Goal: Book appointment/travel/reservation

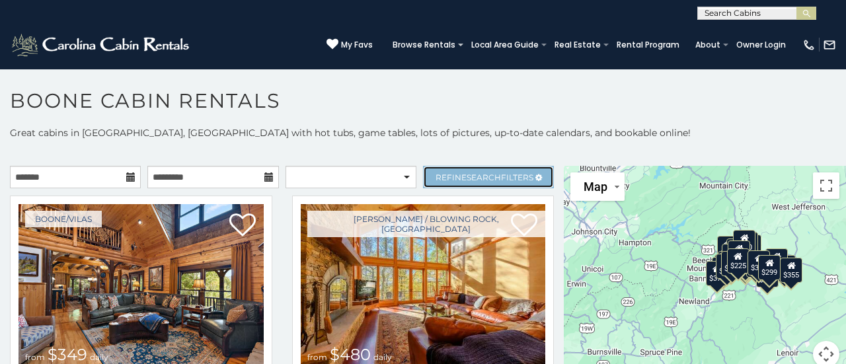
click at [488, 180] on span "Search" at bounding box center [484, 177] width 34 height 10
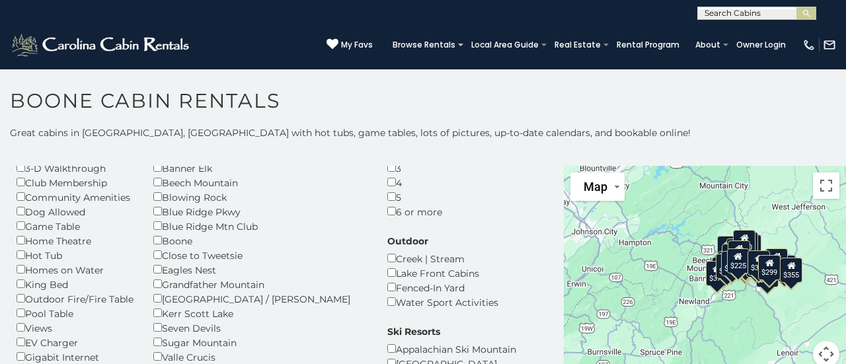
scroll to position [82, 0]
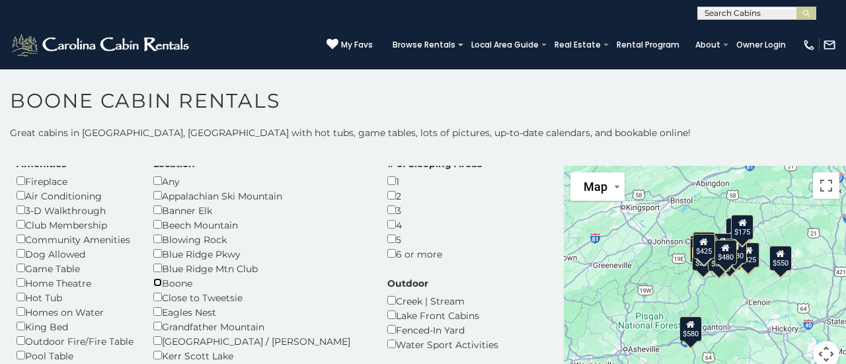
scroll to position [46, 0]
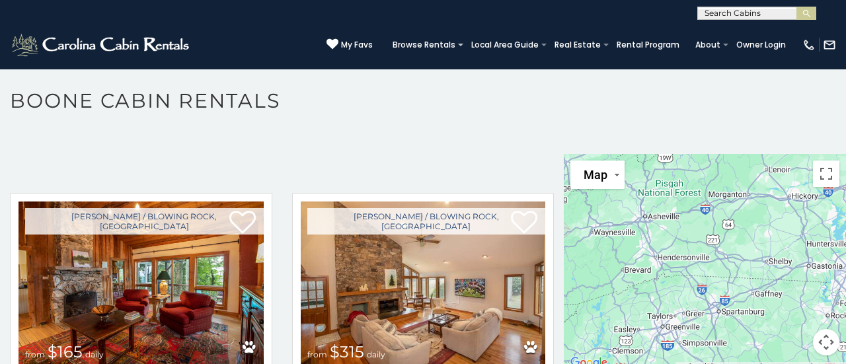
scroll to position [478, 0]
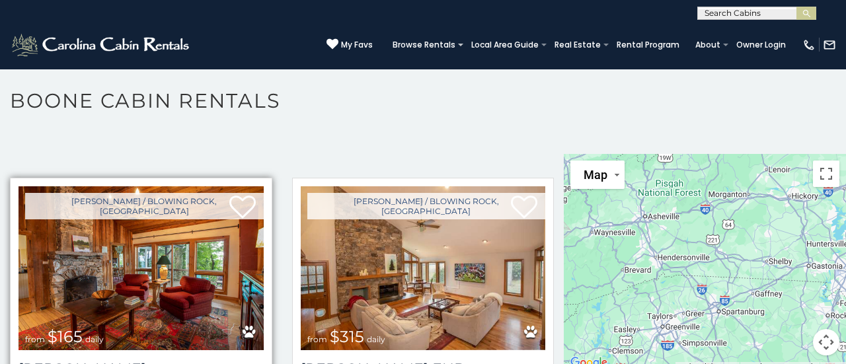
click at [180, 243] on img at bounding box center [141, 268] width 245 height 164
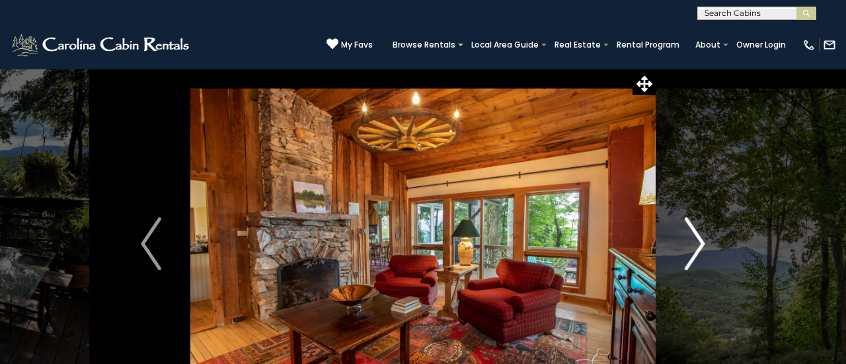
click at [698, 259] on img "Next" at bounding box center [695, 243] width 20 height 53
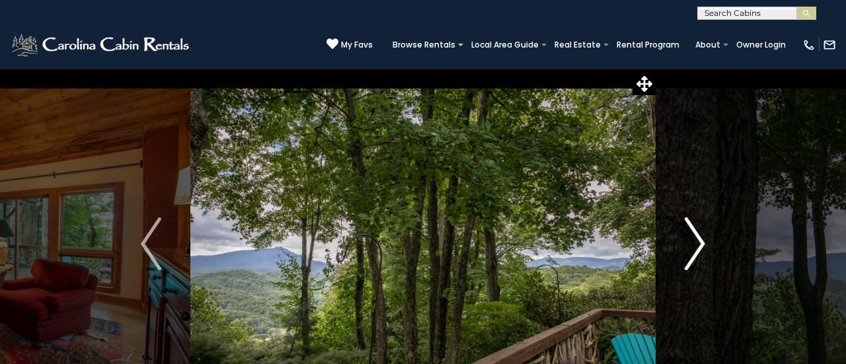
click at [687, 263] on img "Next" at bounding box center [695, 243] width 20 height 53
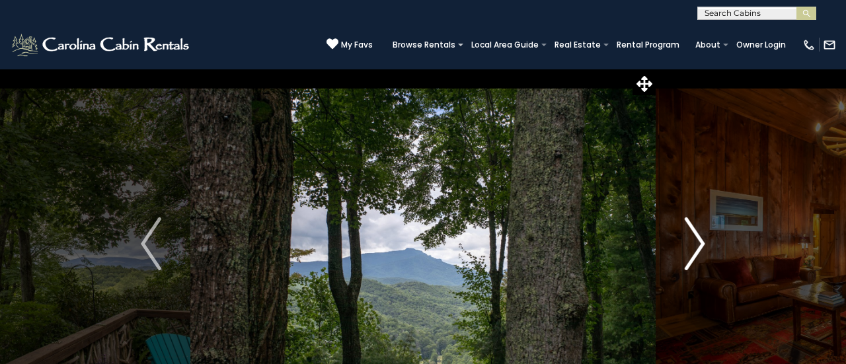
click at [693, 260] on img "Next" at bounding box center [695, 243] width 20 height 53
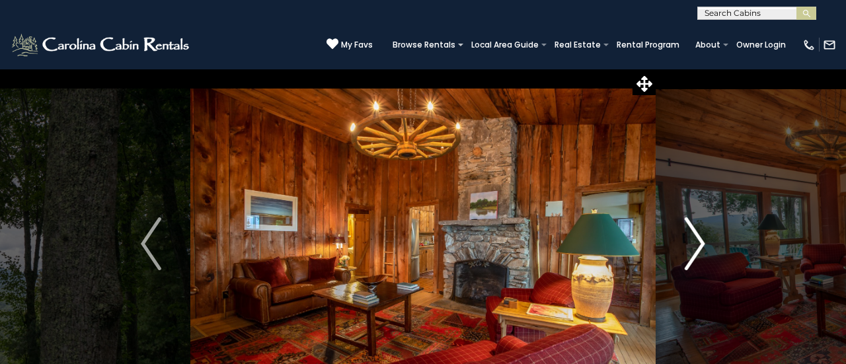
click at [696, 256] on img "Next" at bounding box center [695, 243] width 20 height 53
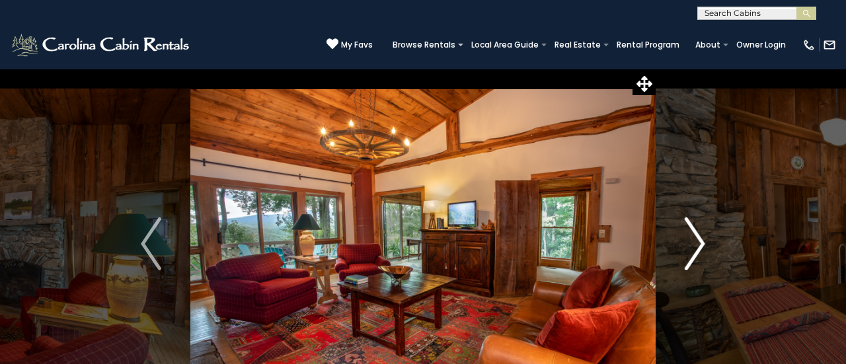
click at [704, 251] on img "Next" at bounding box center [695, 243] width 20 height 53
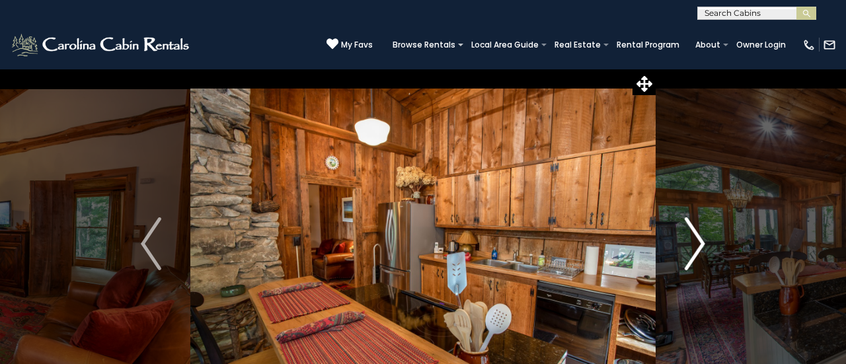
click at [699, 254] on img "Next" at bounding box center [695, 243] width 20 height 53
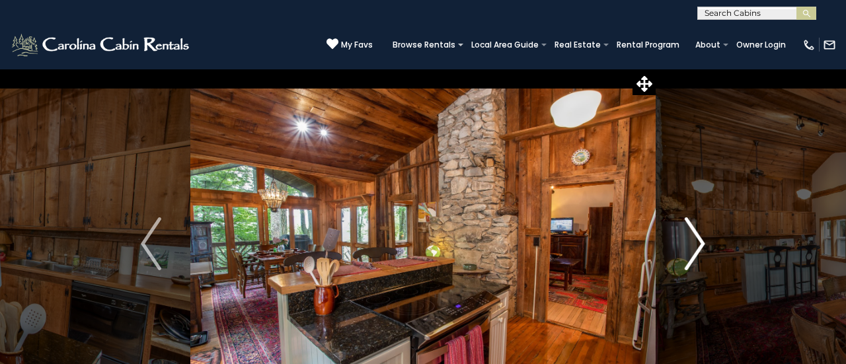
click at [699, 246] on img "Next" at bounding box center [695, 243] width 20 height 53
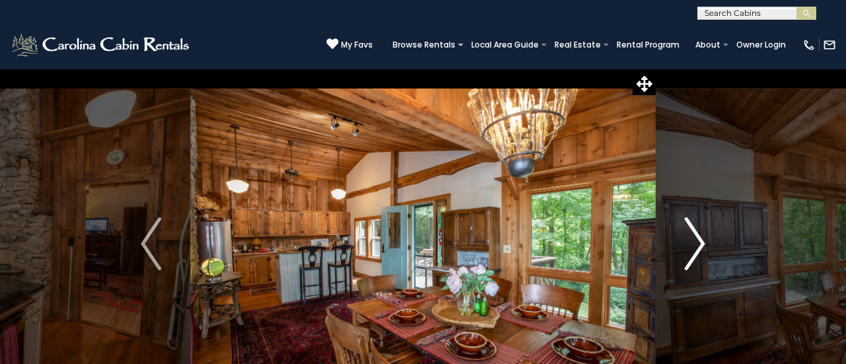
click at [700, 244] on img "Next" at bounding box center [695, 243] width 20 height 53
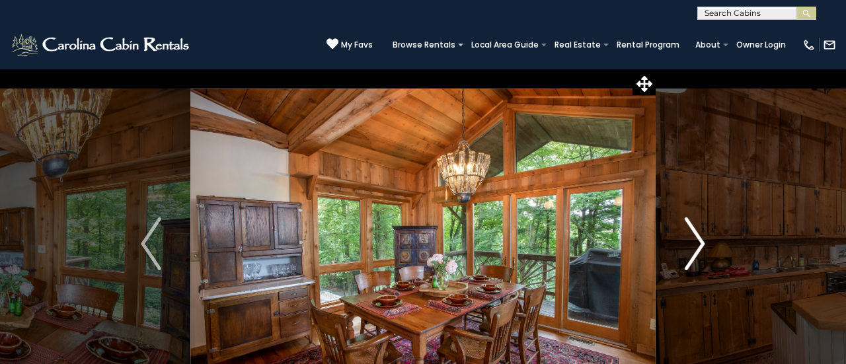
click at [701, 244] on img "Next" at bounding box center [695, 243] width 20 height 53
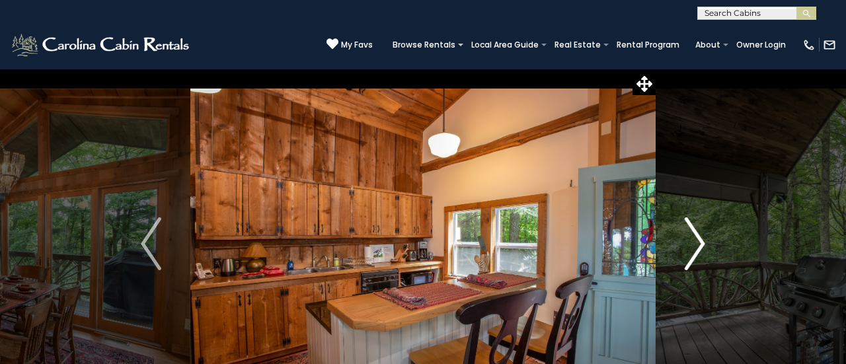
click at [701, 244] on img "Next" at bounding box center [695, 243] width 20 height 53
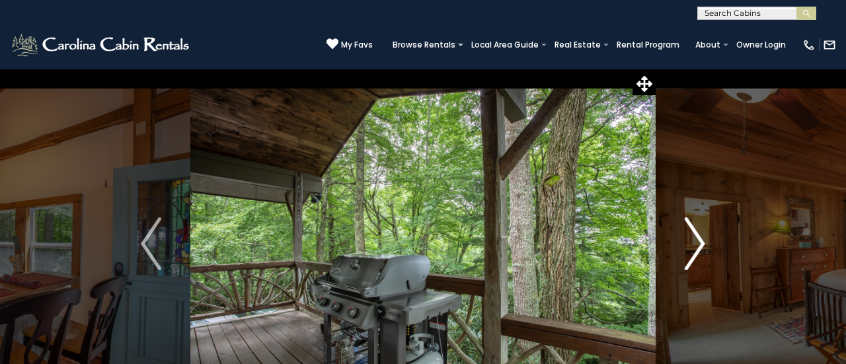
click at [701, 243] on img "Next" at bounding box center [695, 243] width 20 height 53
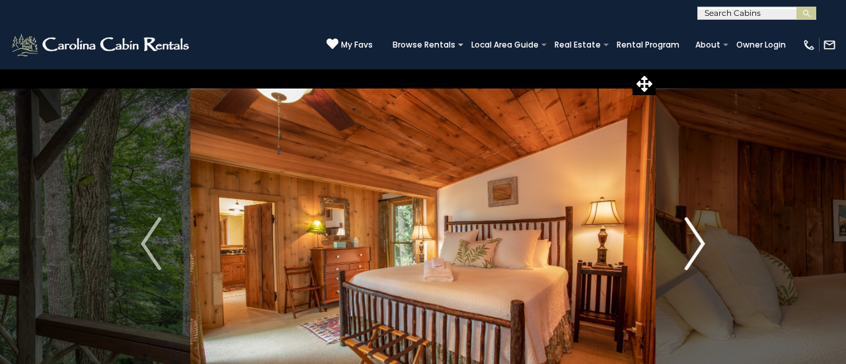
click at [702, 244] on img "Next" at bounding box center [695, 243] width 20 height 53
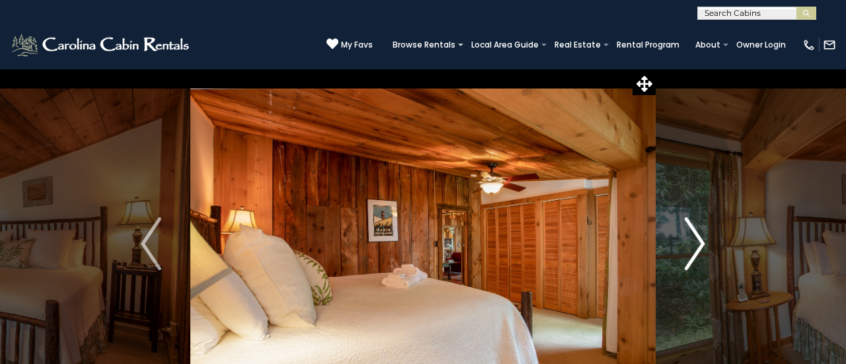
click at [701, 243] on img "Next" at bounding box center [695, 243] width 20 height 53
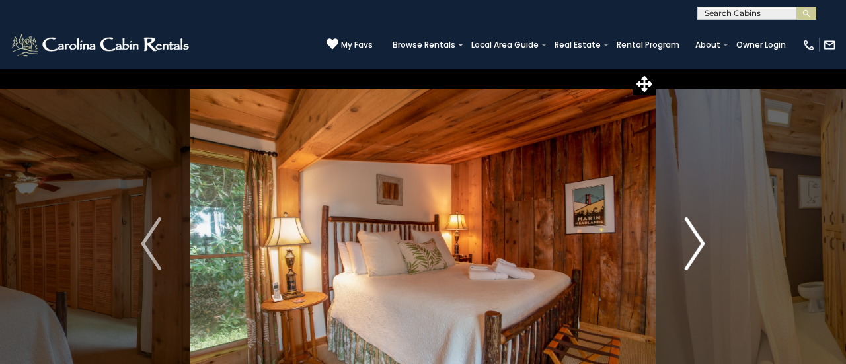
click at [703, 239] on img "Next" at bounding box center [695, 243] width 20 height 53
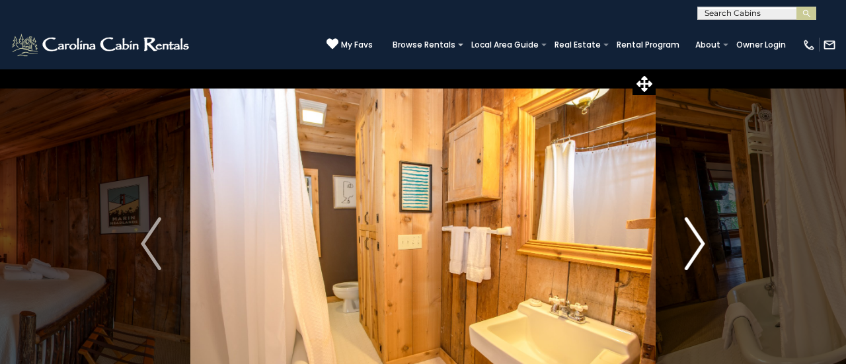
click at [703, 241] on img "Next" at bounding box center [695, 243] width 20 height 53
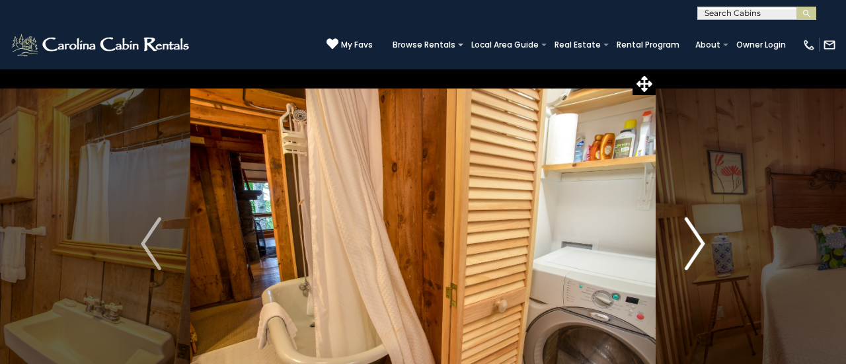
click at [702, 243] on img "Next" at bounding box center [695, 243] width 20 height 53
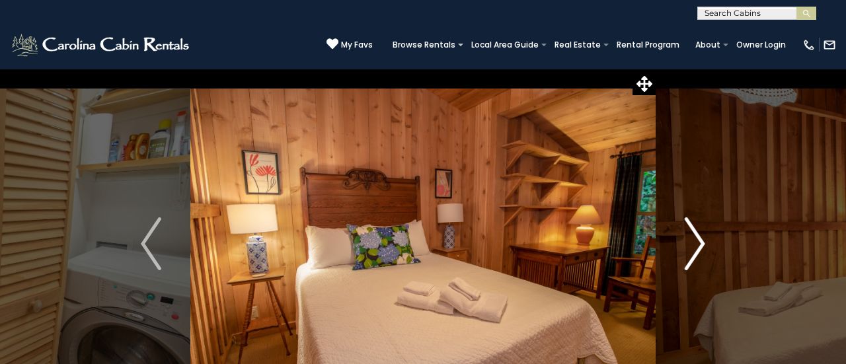
click at [691, 254] on img "Next" at bounding box center [695, 243] width 20 height 53
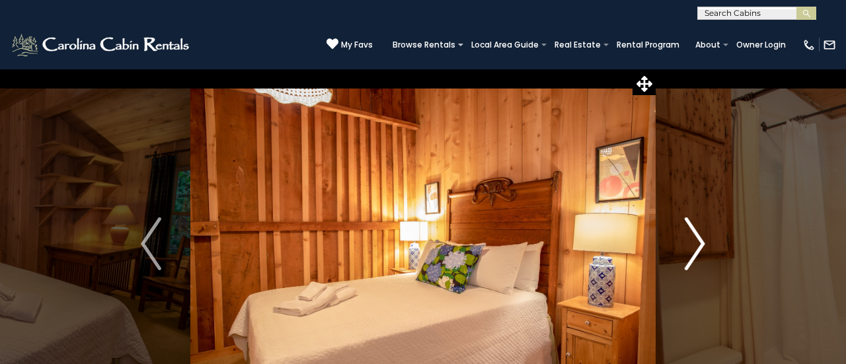
click at [693, 248] on img "Next" at bounding box center [695, 243] width 20 height 53
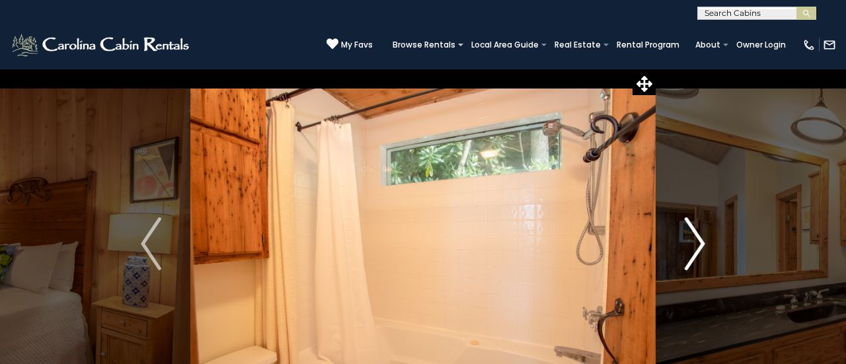
click at [691, 248] on img "Next" at bounding box center [695, 243] width 20 height 53
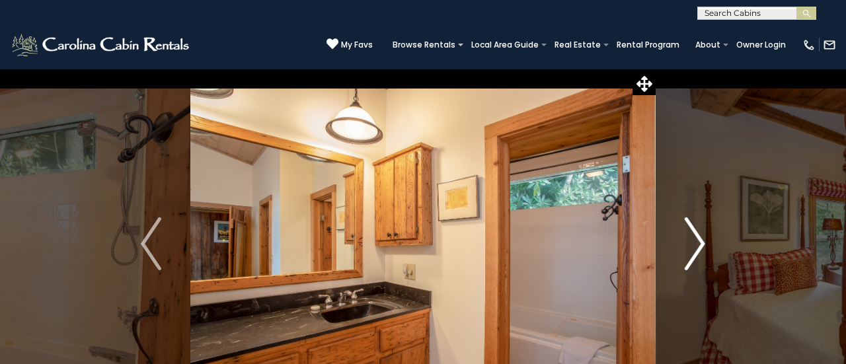
click at [693, 245] on img "Next" at bounding box center [695, 243] width 20 height 53
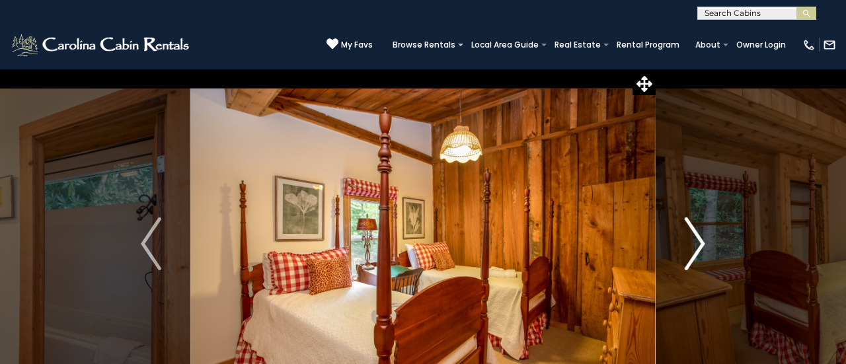
click at [694, 248] on img "Next" at bounding box center [695, 243] width 20 height 53
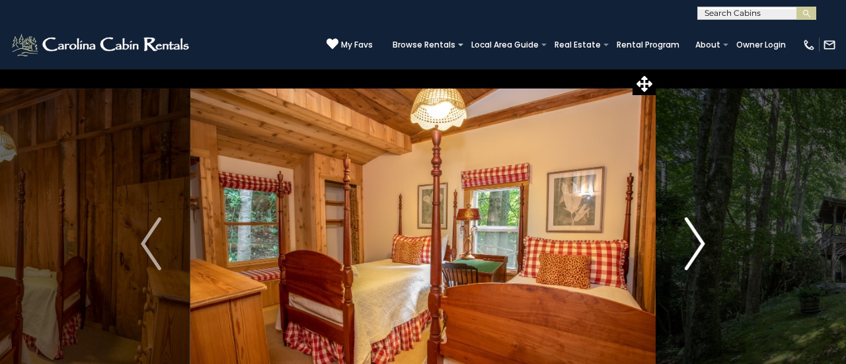
click at [692, 246] on img "Next" at bounding box center [695, 243] width 20 height 53
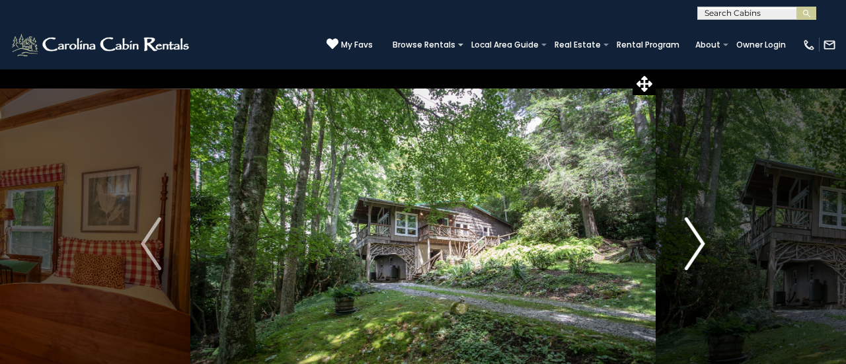
click at [698, 244] on img "Next" at bounding box center [695, 243] width 20 height 53
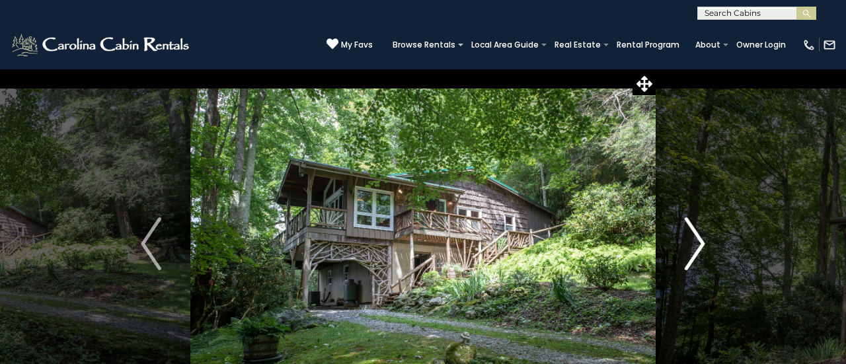
click at [698, 247] on img "Next" at bounding box center [695, 243] width 20 height 53
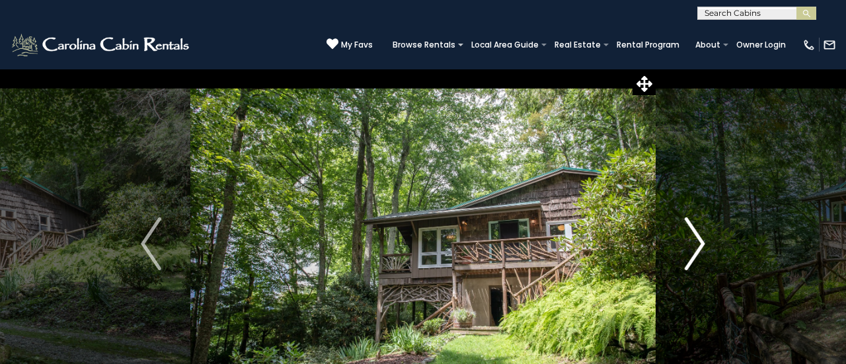
click at [693, 247] on img "Next" at bounding box center [695, 243] width 20 height 53
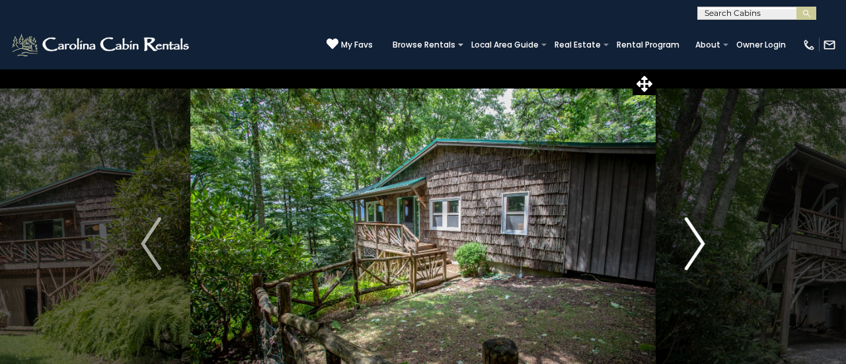
click at [695, 244] on img "Next" at bounding box center [695, 243] width 20 height 53
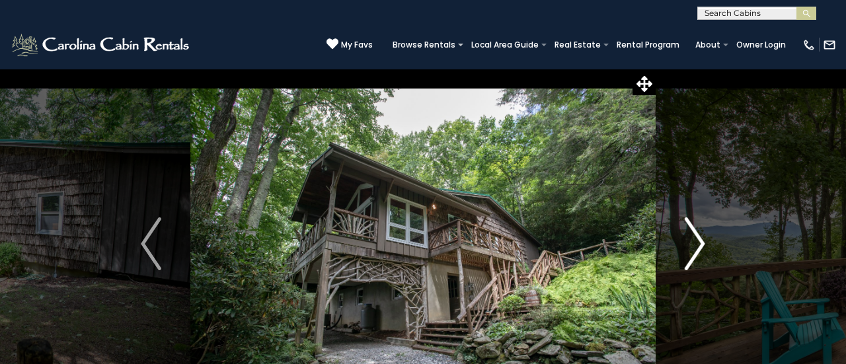
click at [695, 244] on img "Next" at bounding box center [695, 243] width 20 height 53
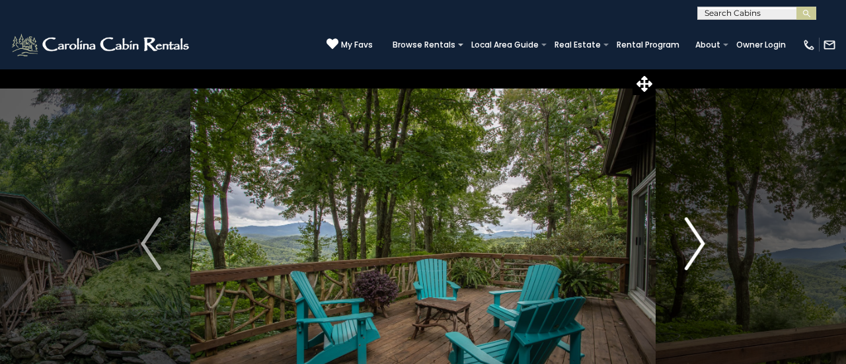
click at [699, 244] on img "Next" at bounding box center [695, 243] width 20 height 53
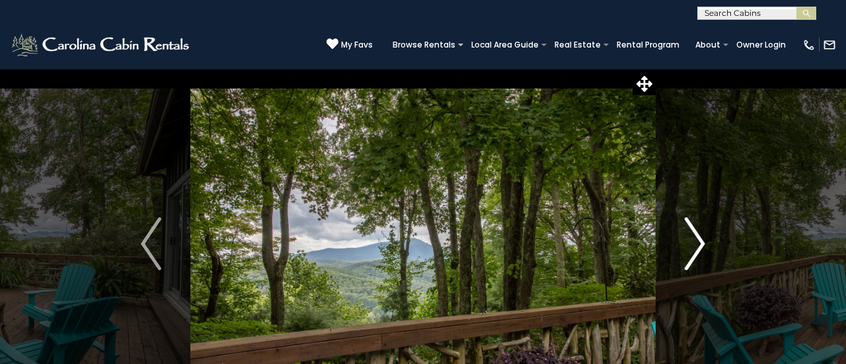
click at [696, 246] on img "Next" at bounding box center [695, 243] width 20 height 53
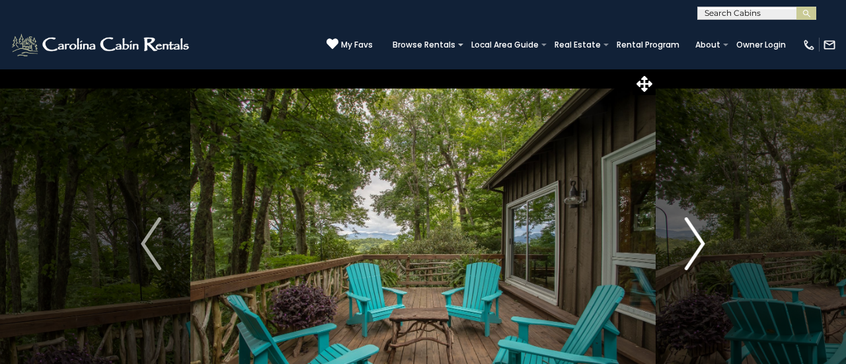
click at [696, 247] on img "Next" at bounding box center [695, 243] width 20 height 53
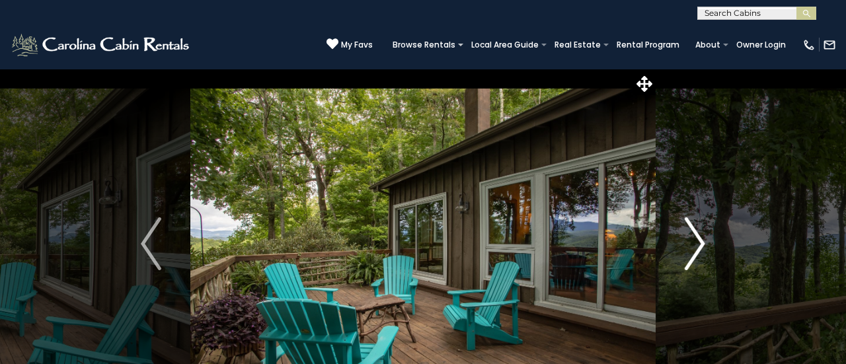
click at [694, 250] on img "Next" at bounding box center [695, 243] width 20 height 53
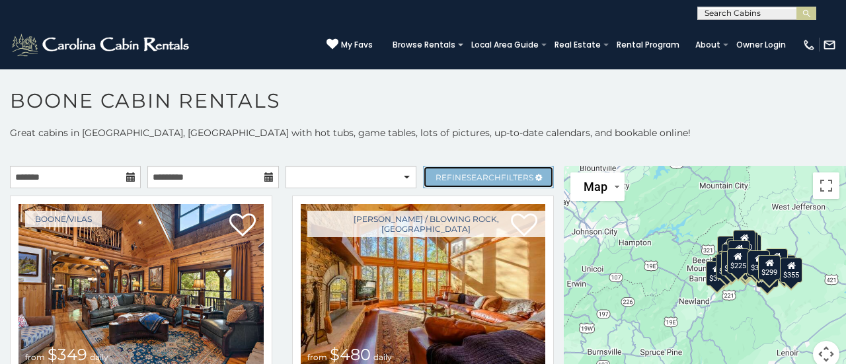
click at [504, 177] on span "Refine Search Filters" at bounding box center [484, 177] width 98 height 10
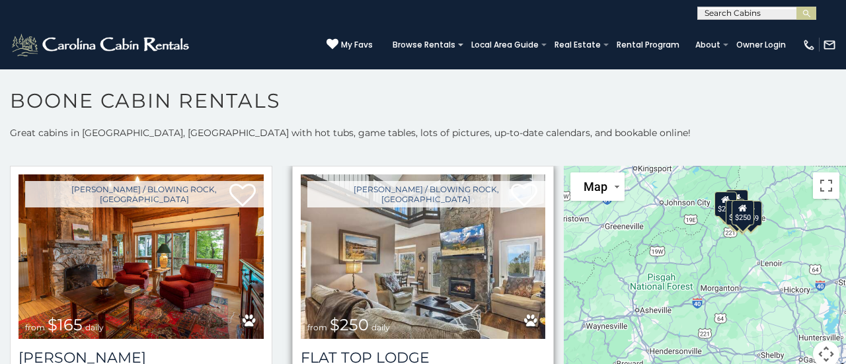
click at [477, 246] on img at bounding box center [423, 256] width 245 height 164
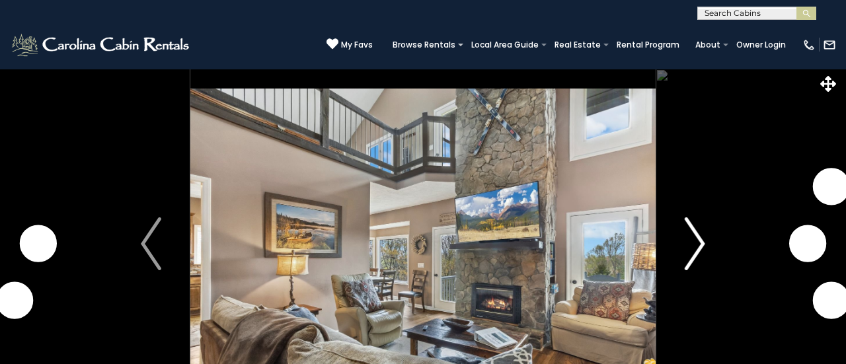
click at [694, 254] on img "Next" at bounding box center [695, 243] width 20 height 53
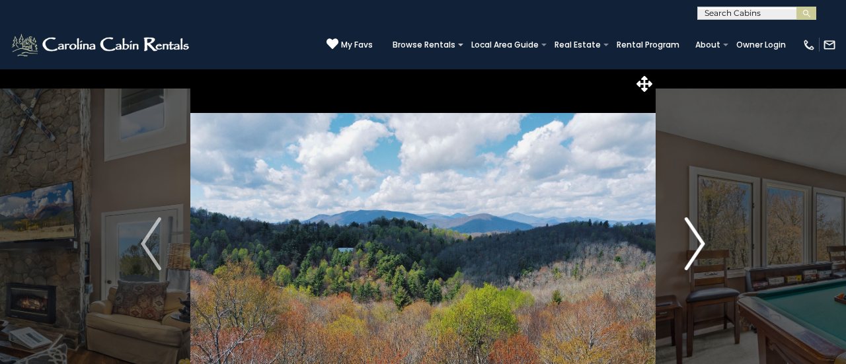
click at [696, 246] on img "Next" at bounding box center [695, 243] width 20 height 53
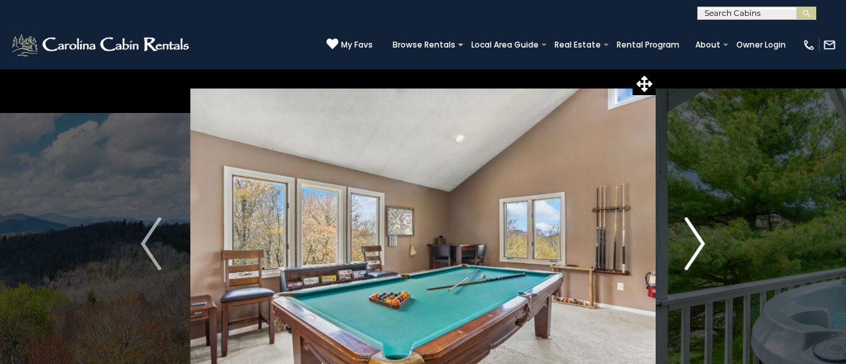
click at [698, 252] on img "Next" at bounding box center [695, 243] width 20 height 53
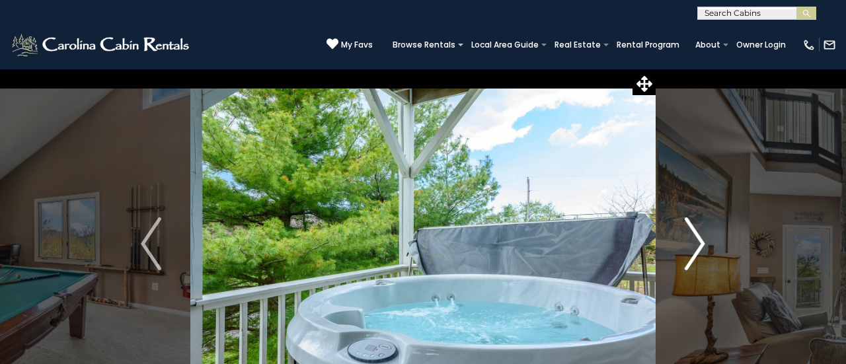
click at [696, 248] on img "Next" at bounding box center [695, 243] width 20 height 53
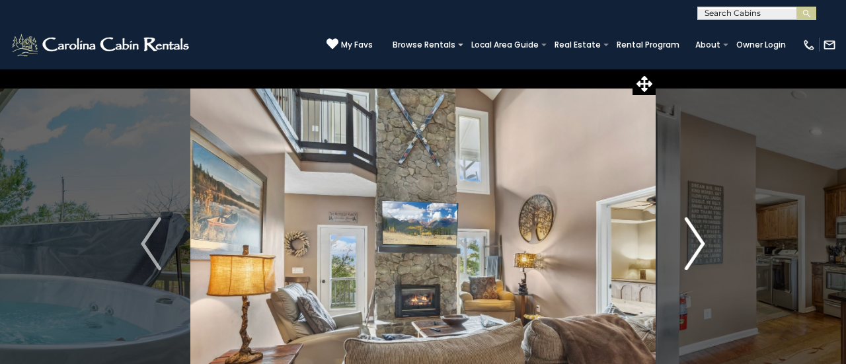
click at [694, 248] on img "Next" at bounding box center [695, 243] width 20 height 53
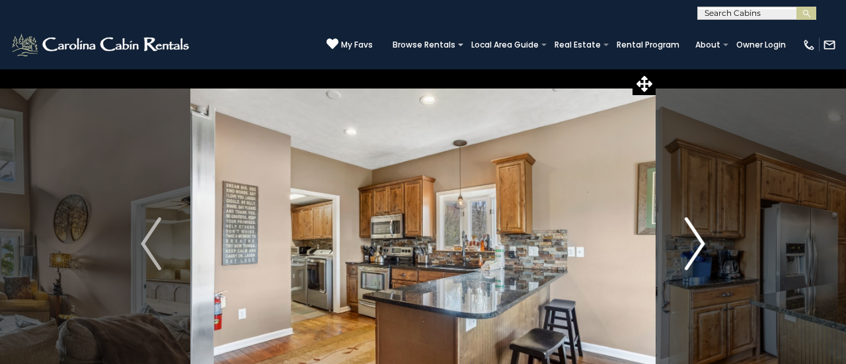
click at [693, 246] on img "Next" at bounding box center [695, 243] width 20 height 53
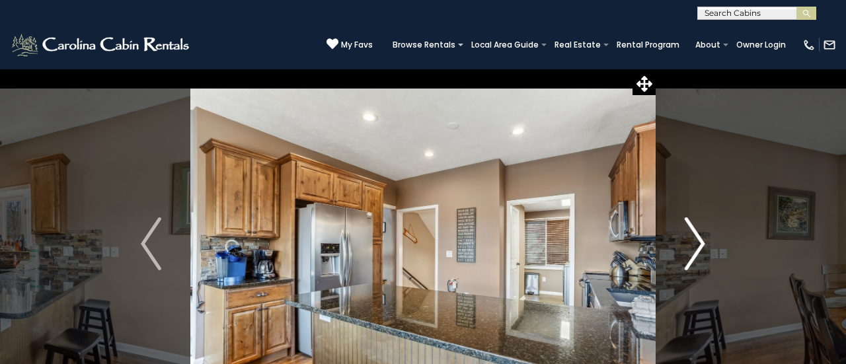
click at [693, 245] on img "Next" at bounding box center [695, 243] width 20 height 53
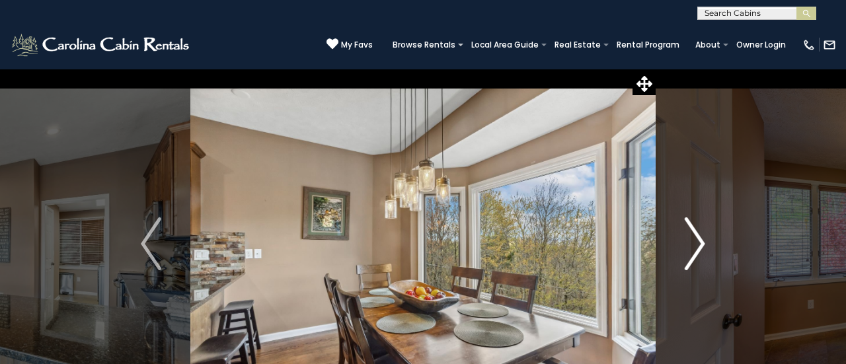
click at [694, 244] on img "Next" at bounding box center [695, 243] width 20 height 53
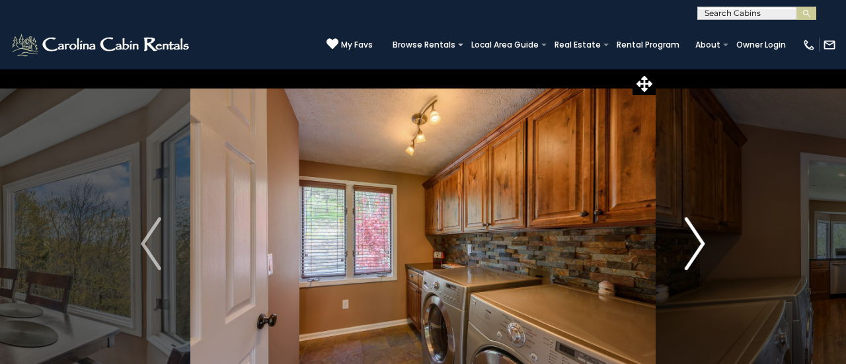
click at [693, 243] on img "Next" at bounding box center [695, 243] width 20 height 53
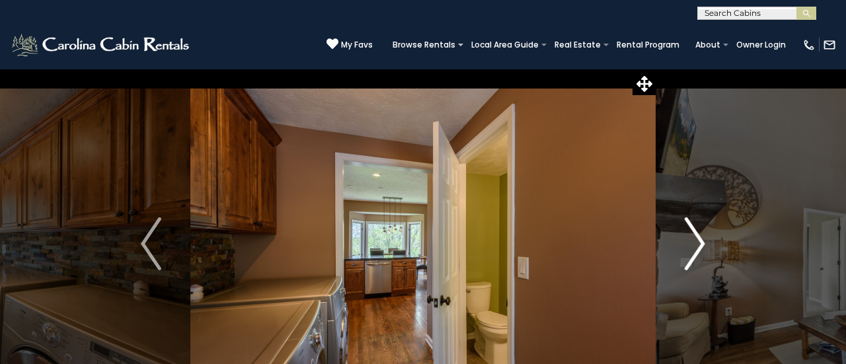
click at [694, 243] on img "Next" at bounding box center [695, 243] width 20 height 53
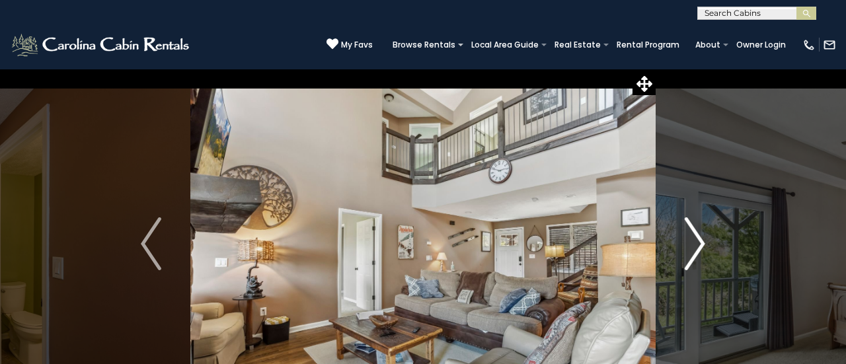
click at [696, 241] on img "Next" at bounding box center [695, 243] width 20 height 53
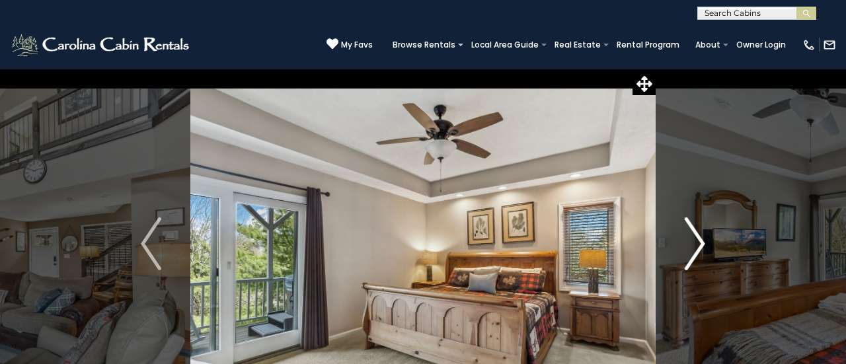
click at [698, 241] on img "Next" at bounding box center [695, 243] width 20 height 53
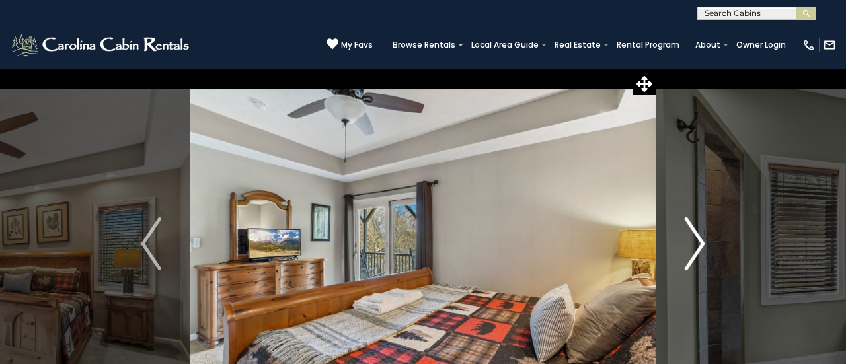
click at [699, 242] on img "Next" at bounding box center [695, 243] width 20 height 53
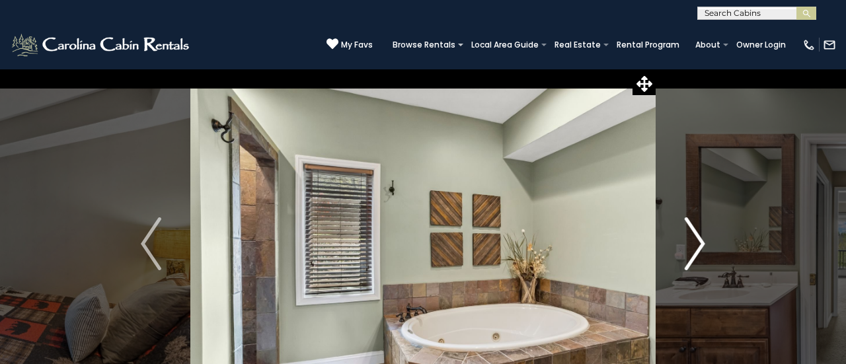
click at [698, 241] on img "Next" at bounding box center [695, 243] width 20 height 53
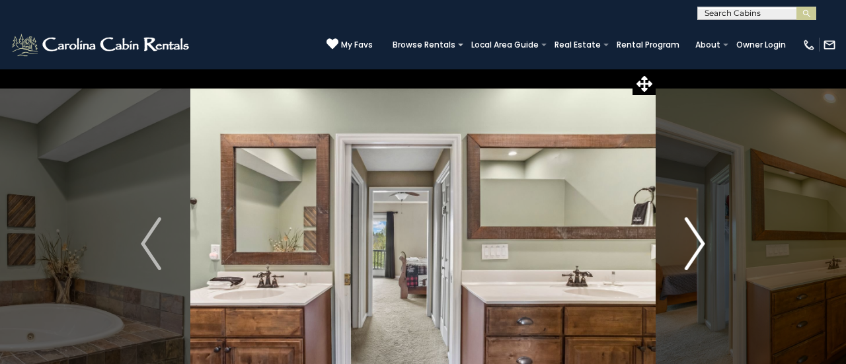
click at [699, 239] on img "Next" at bounding box center [695, 243] width 20 height 53
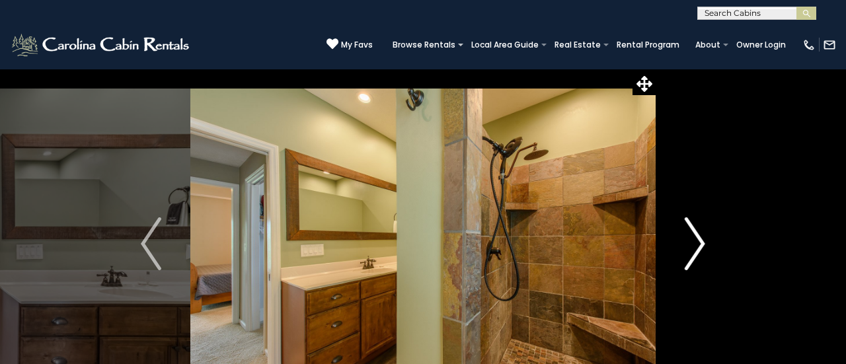
click at [698, 241] on img "Next" at bounding box center [695, 243] width 20 height 53
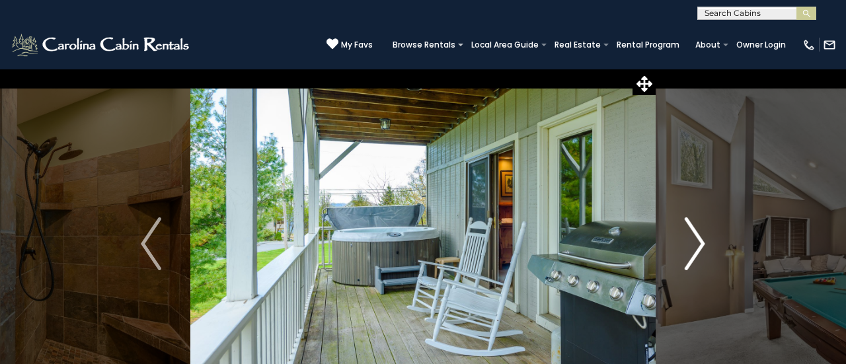
click at [694, 240] on img "Next" at bounding box center [695, 243] width 20 height 53
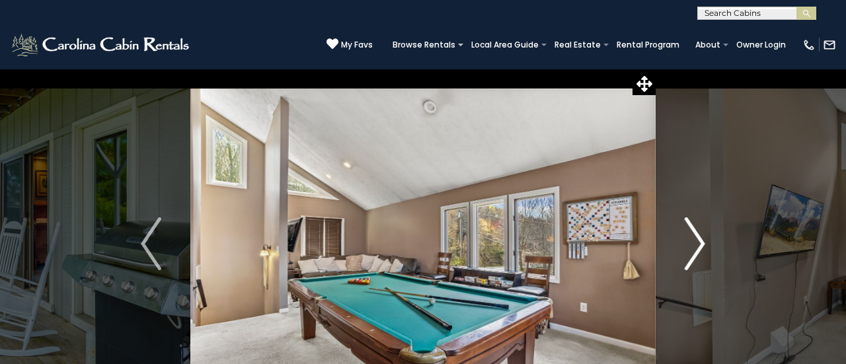
click at [696, 237] on img "Next" at bounding box center [695, 243] width 20 height 53
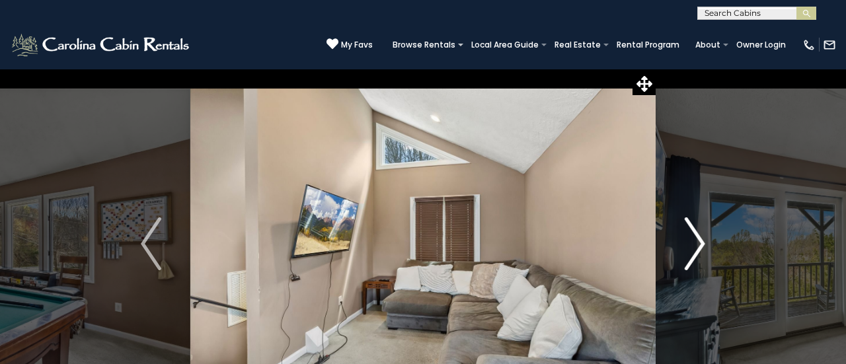
click at [698, 238] on img "Next" at bounding box center [695, 243] width 20 height 53
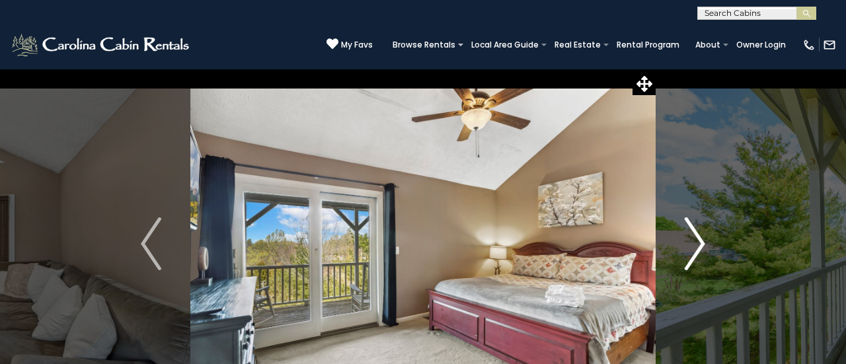
click at [696, 239] on img "Next" at bounding box center [695, 243] width 20 height 53
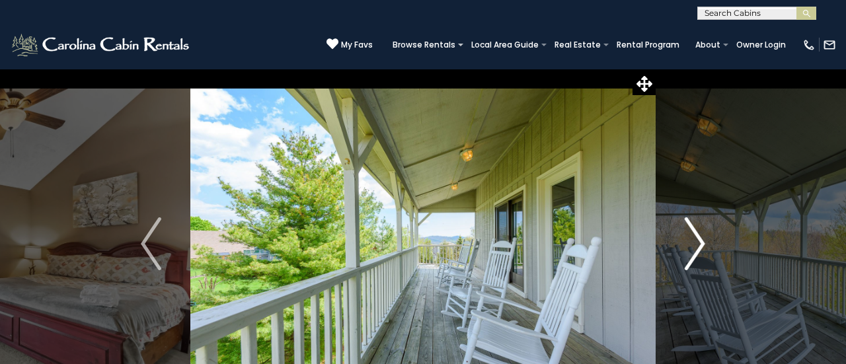
click at [697, 238] on img "Next" at bounding box center [695, 243] width 20 height 53
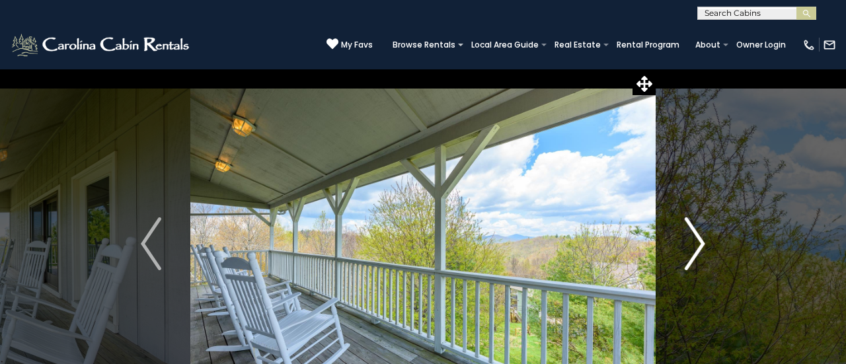
click at [699, 237] on img "Next" at bounding box center [695, 243] width 20 height 53
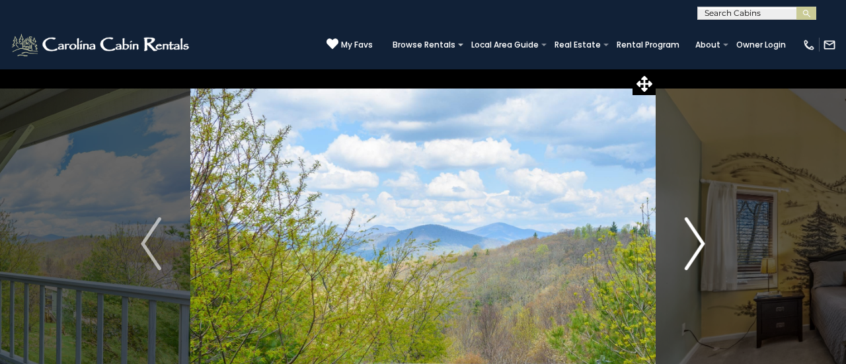
click at [698, 237] on img "Next" at bounding box center [695, 243] width 20 height 53
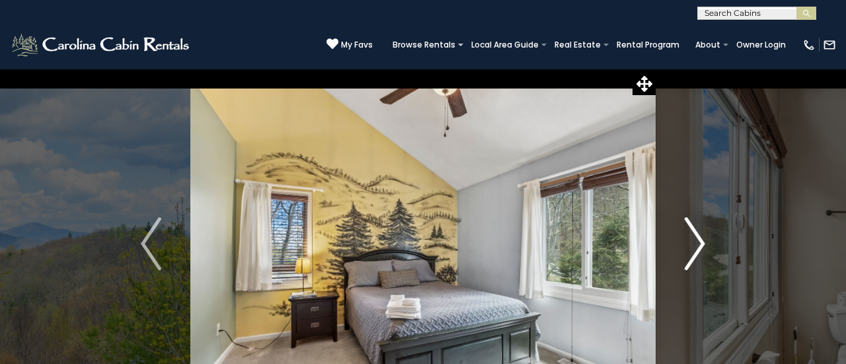
click at [699, 237] on img "Next" at bounding box center [695, 243] width 20 height 53
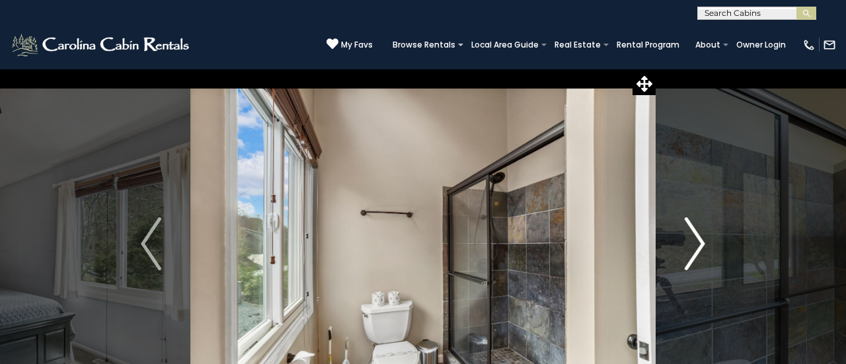
click at [698, 235] on img "Next" at bounding box center [695, 243] width 20 height 53
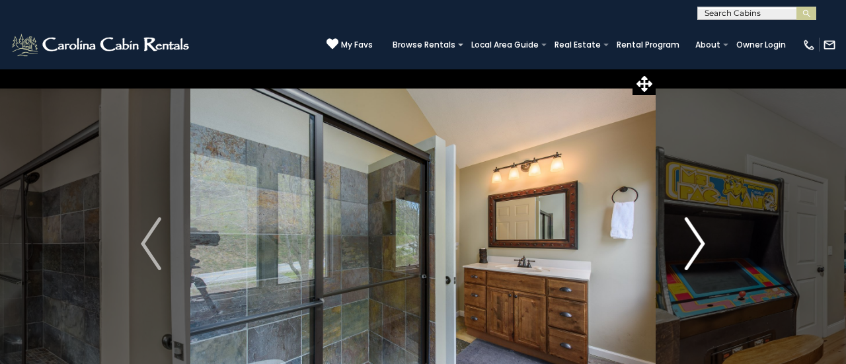
click at [699, 237] on img "Next" at bounding box center [695, 243] width 20 height 53
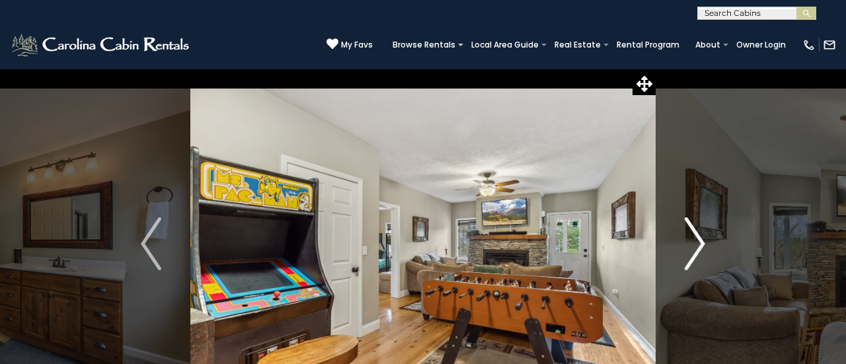
click at [701, 235] on img "Next" at bounding box center [695, 243] width 20 height 53
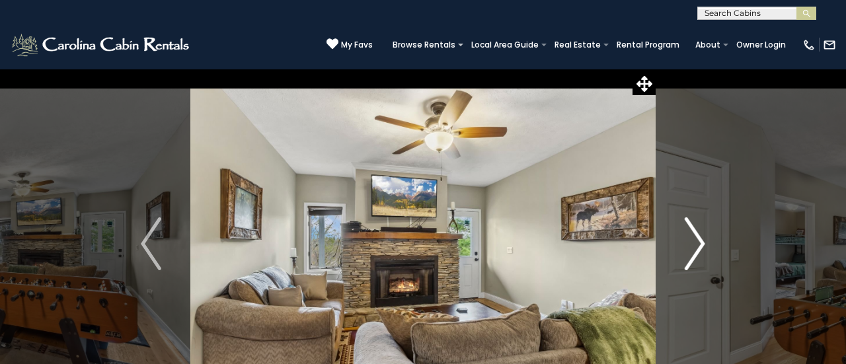
click at [699, 238] on img "Next" at bounding box center [695, 243] width 20 height 53
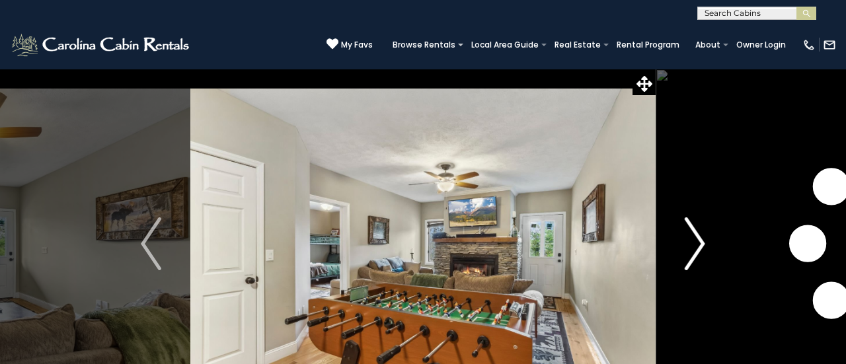
click at [699, 238] on img "Next" at bounding box center [695, 243] width 20 height 53
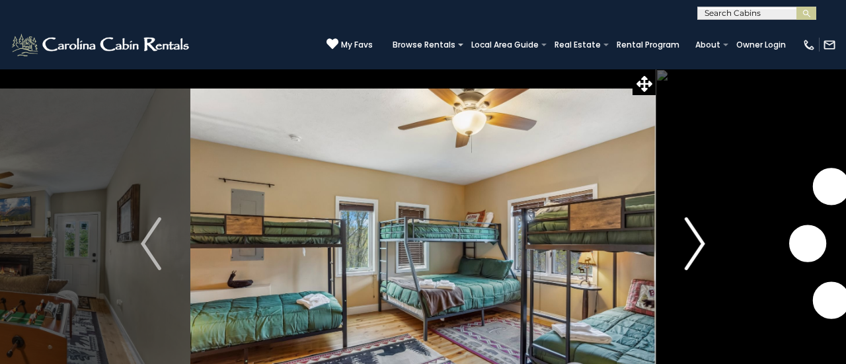
click at [696, 241] on img "Next" at bounding box center [695, 243] width 20 height 53
